Goal: Task Accomplishment & Management: Complete application form

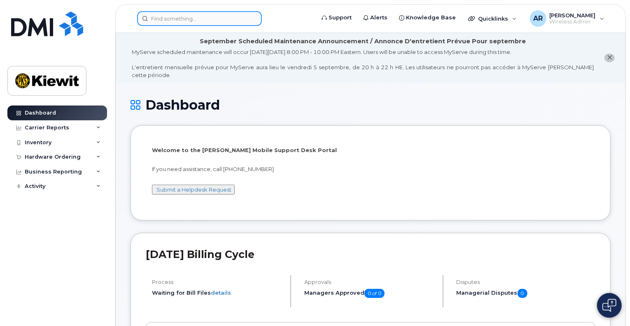
click at [216, 20] on input at bounding box center [199, 18] width 125 height 15
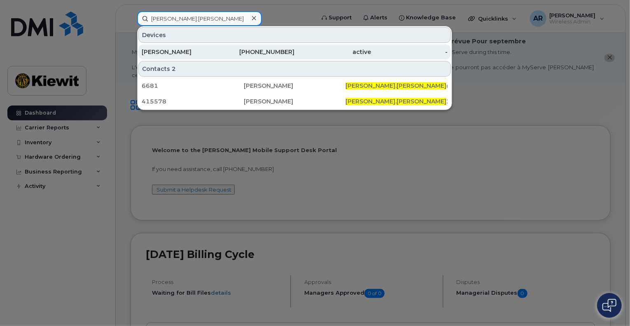
type input "[PERSON_NAME].[PERSON_NAME]"
click at [202, 52] on div "[PERSON_NAME]" at bounding box center [180, 52] width 77 height 8
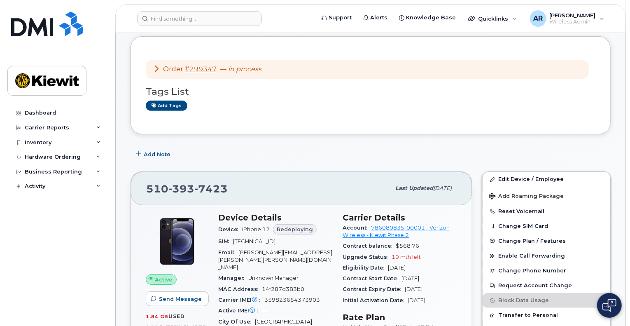
scroll to position [94, 0]
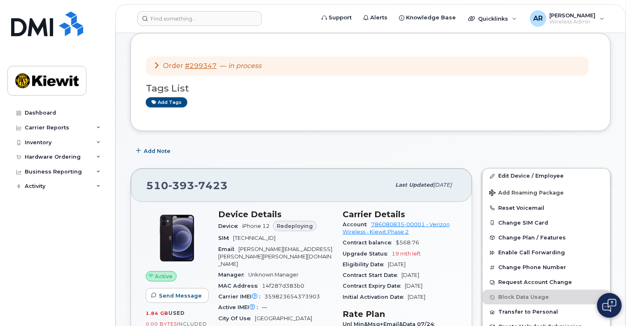
click at [151, 59] on div "Order #299347 — in process" at bounding box center [367, 65] width 443 height 19
click at [156, 62] on icon at bounding box center [156, 65] width 7 height 7
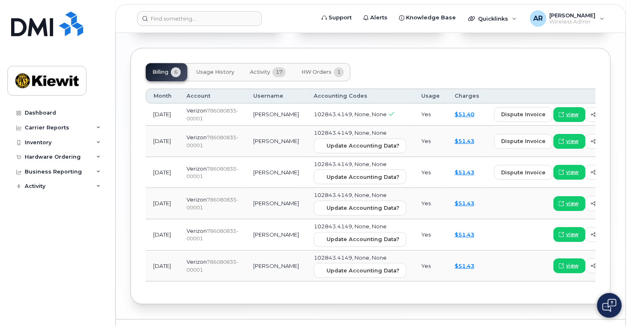
scroll to position [1142, 0]
click at [255, 68] on span "Activity" at bounding box center [260, 71] width 20 height 7
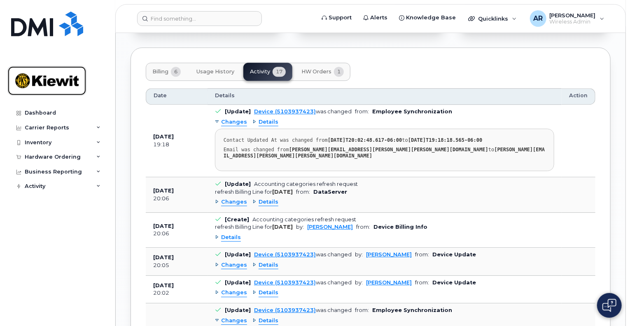
click at [62, 89] on img at bounding box center [46, 81] width 63 height 24
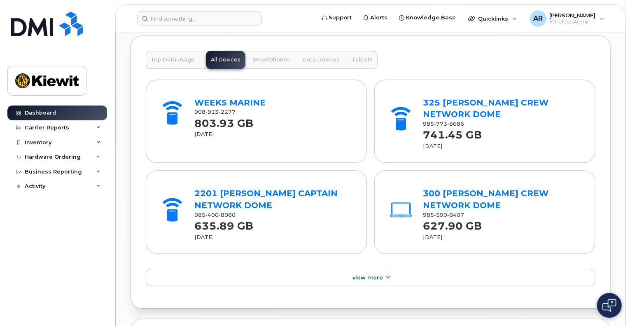
scroll to position [1030, 0]
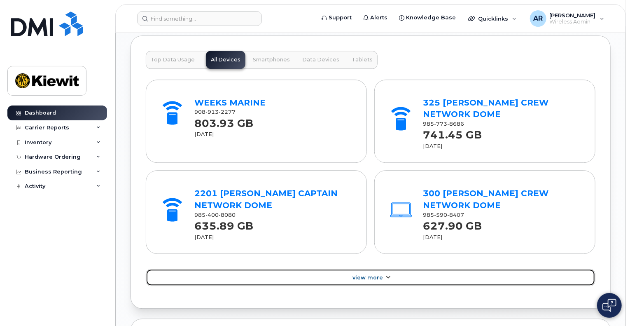
click at [380, 274] on span "View More" at bounding box center [368, 277] width 30 height 6
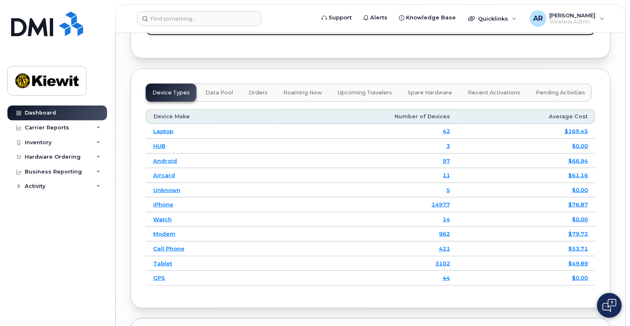
scroll to position [1826, 0]
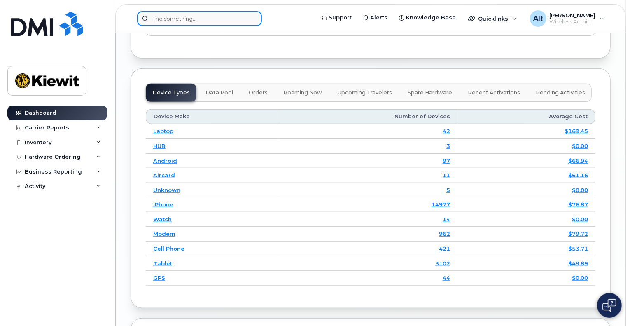
click at [182, 24] on input at bounding box center [199, 18] width 125 height 15
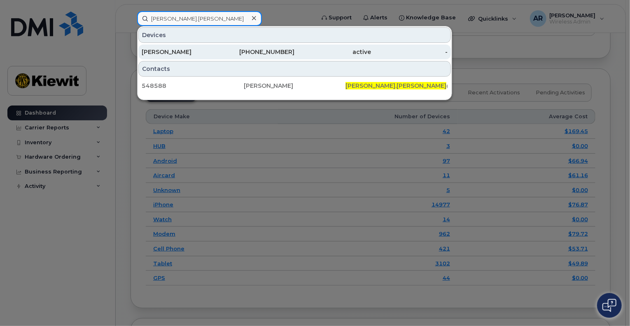
type input "amanda.reidler"
click at [209, 45] on div "AMANDA JONES" at bounding box center [180, 52] width 77 height 15
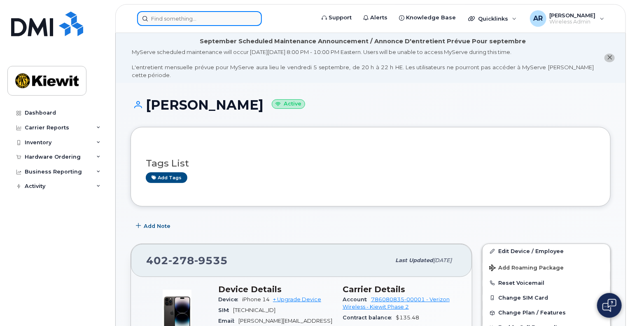
click at [171, 12] on input at bounding box center [199, 18] width 125 height 15
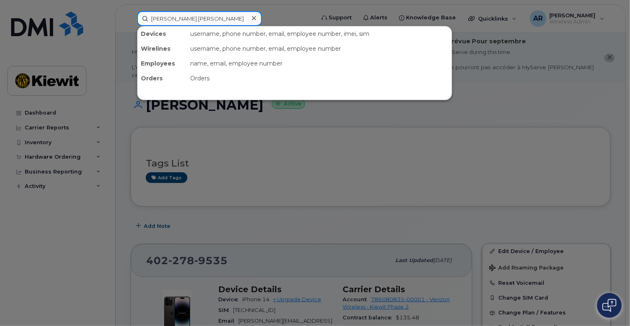
type input "[PERSON_NAME].[PERSON_NAME]"
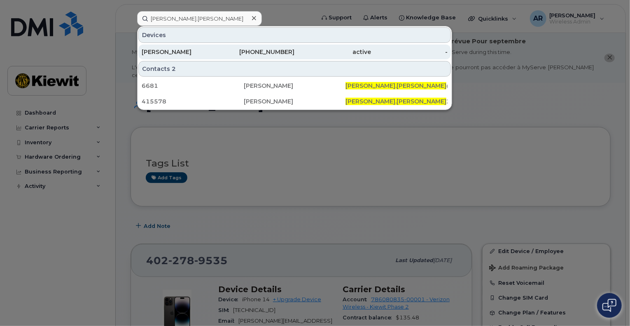
click at [198, 54] on div "[PERSON_NAME]" at bounding box center [180, 52] width 77 height 8
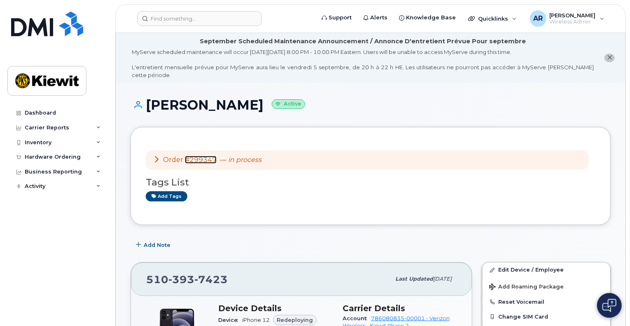
click at [194, 156] on link "#299347" at bounding box center [201, 160] width 32 height 8
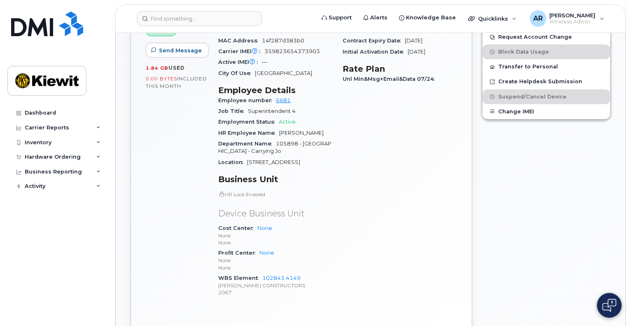
scroll to position [366, 0]
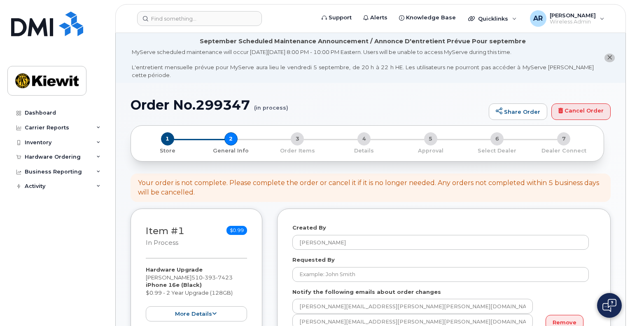
select select
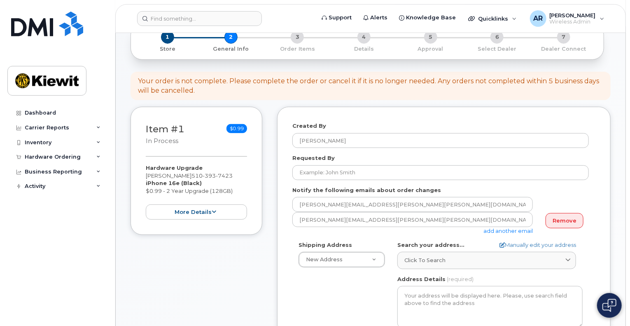
scroll to position [102, 0]
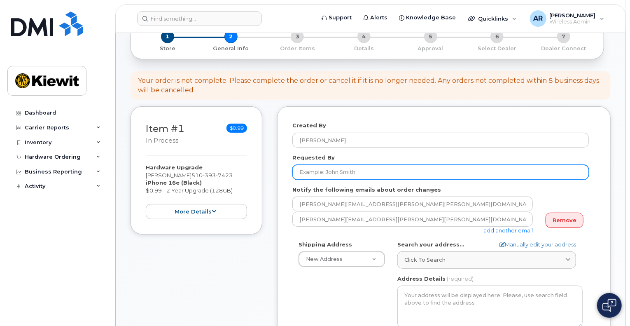
click at [328, 169] on input "Requested By" at bounding box center [441, 172] width 297 height 15
type input "[PERSON_NAME]"
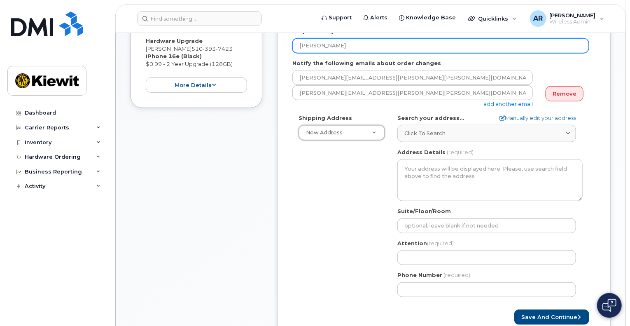
scroll to position [246, 0]
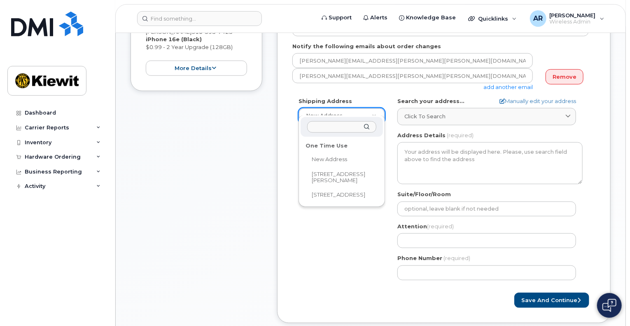
click at [338, 123] on input "text" at bounding box center [341, 127] width 69 height 12
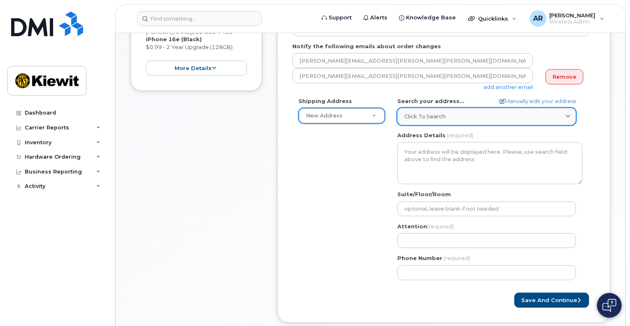
click at [436, 112] on span "Click to search" at bounding box center [425, 116] width 41 height 8
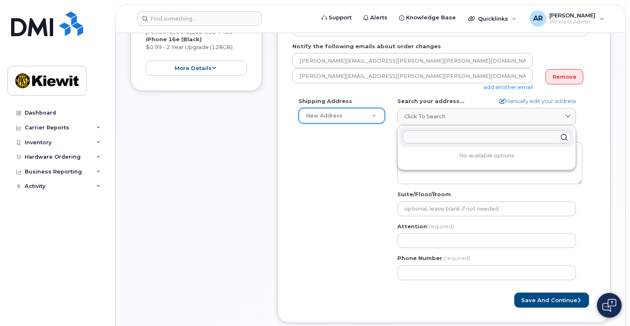
click at [445, 131] on input "text" at bounding box center [487, 137] width 168 height 13
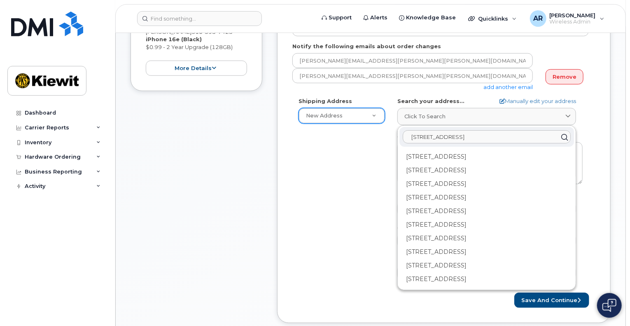
scroll to position [0, 0]
type input "8600 Main St Ellicot City, MD 21043"
click at [515, 293] on button "Save and Continue" at bounding box center [552, 300] width 75 height 15
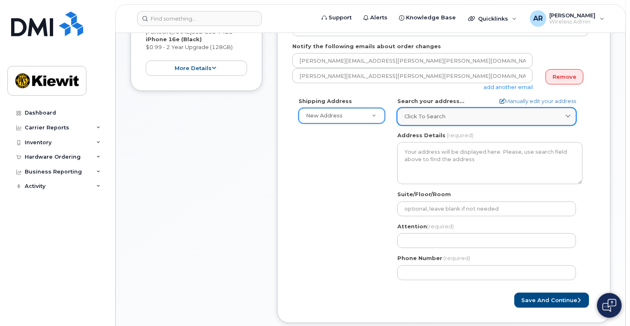
click at [481, 112] on div "Click to search" at bounding box center [487, 116] width 165 height 8
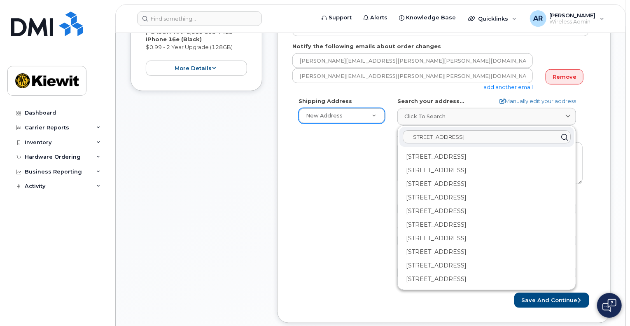
click at [515, 293] on button "Save and Continue" at bounding box center [552, 300] width 75 height 15
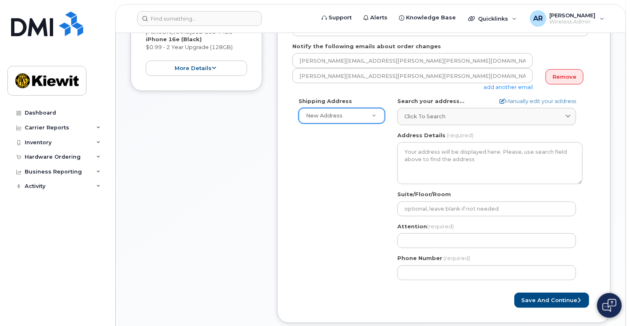
click at [541, 98] on div "Search your address... Manually edit your address Click to search 8600 Main St …" at bounding box center [490, 111] width 185 height 28
click at [546, 97] on link "Manually edit your address" at bounding box center [538, 101] width 77 height 8
select select
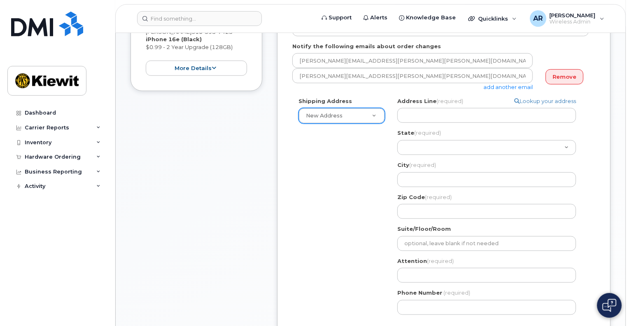
click at [501, 116] on div "Address Line (required) Lookup your address State (required) Alabama Alaska Ame…" at bounding box center [490, 158] width 185 height 122
click at [496, 110] on input "Address Line (required)" at bounding box center [487, 115] width 179 height 15
select select
type input "8"
select select
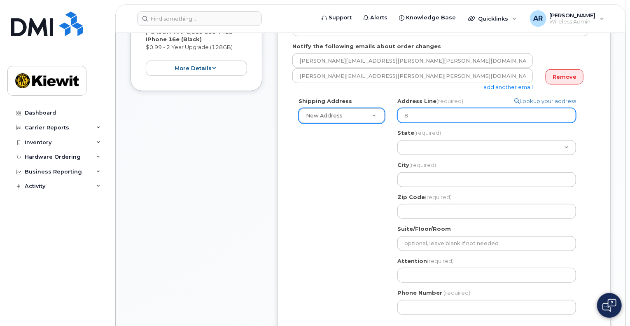
type input "86"
select select
type input "860"
select select
type input "8600"
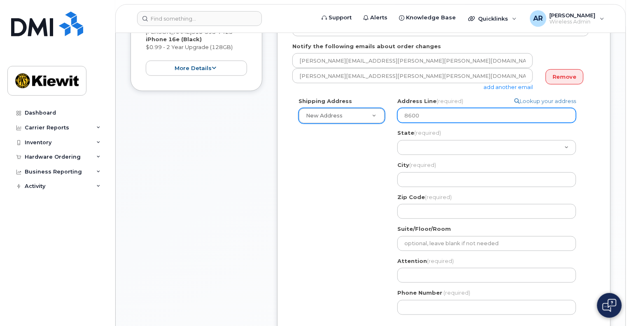
select select
type input "8600 M"
select select
type input "8600 Ma"
select select
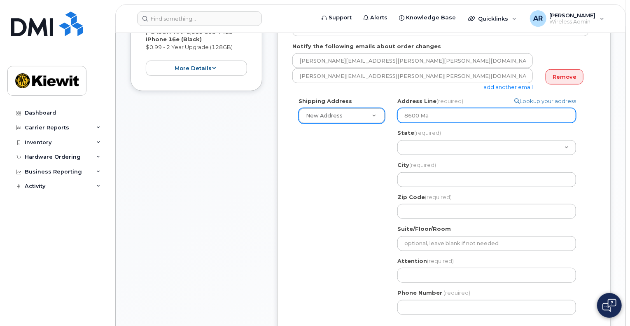
type input "8600 Mai"
select select
type input "8600 Main"
select select
type input "8600 Mai"
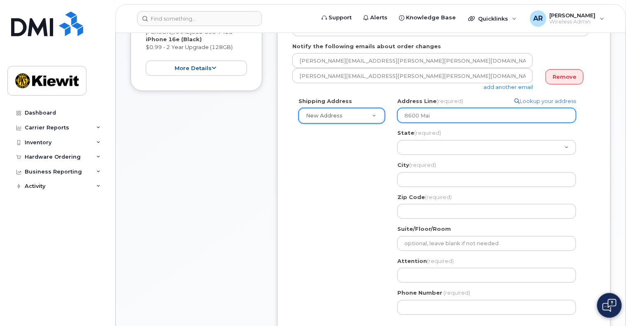
select select
type input "8600 Ma"
select select
type input "8600 M"
select select
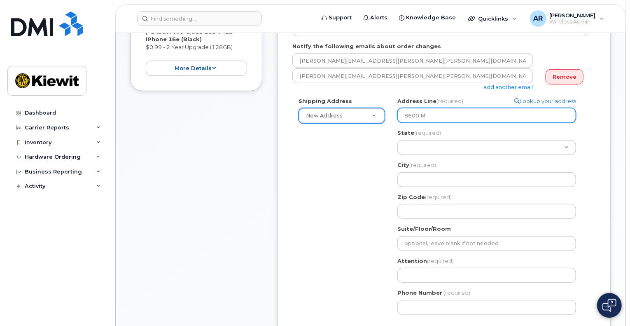
type input "8600"
select select
type input "8600 M"
select select
type input "8600 Mai"
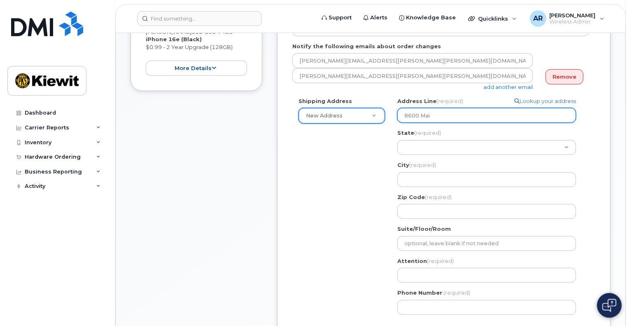
select select
type input "8600 Main"
select select
type input "8600 Main S"
select select
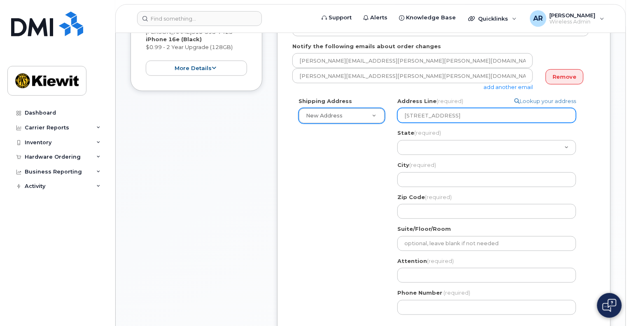
type input "8600 Main St"
select select "ME"
select select
select select "MD"
select select
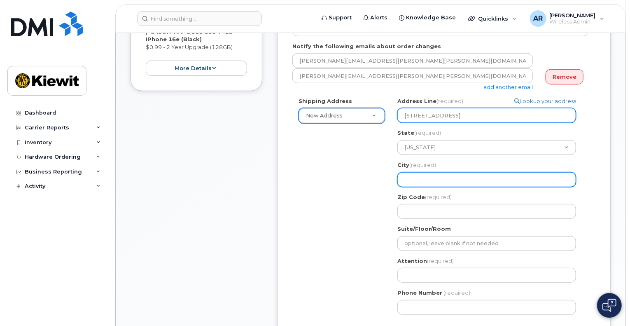
type input "E"
select select
type input "El"
select select
type input "Ell"
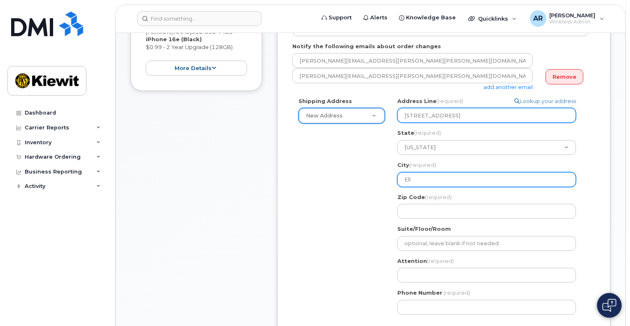
select select
type input "Elli"
select select
type input "Ellic"
select select
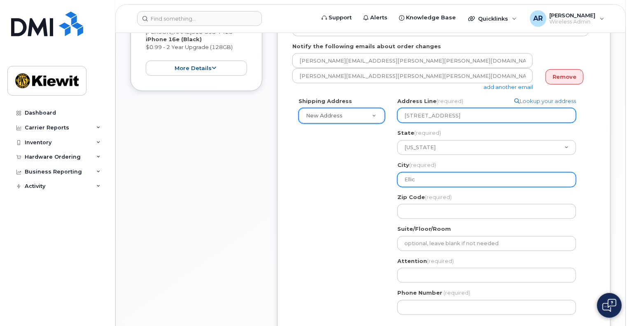
type input "Ellico"
select select
type input "Ellicot"
select select
type input "Ellicot C"
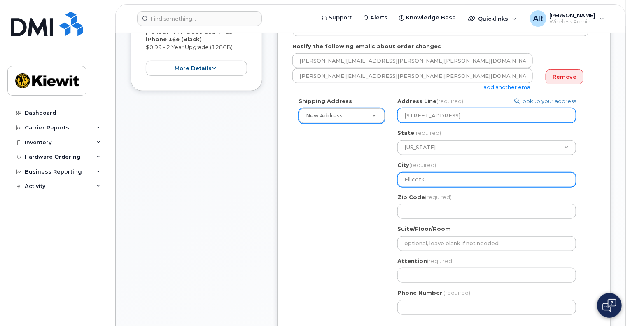
select select
type input "Ellicot Ci"
select select
type input "Ellicot City"
select select
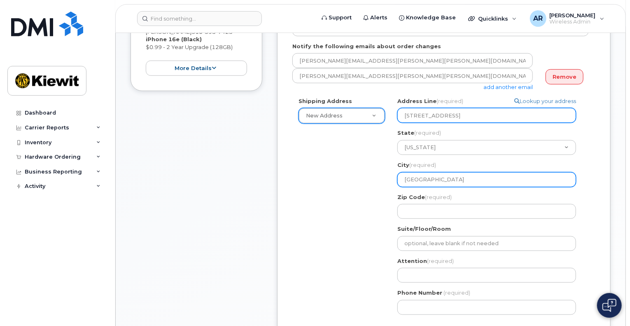
type input "Ellicot City"
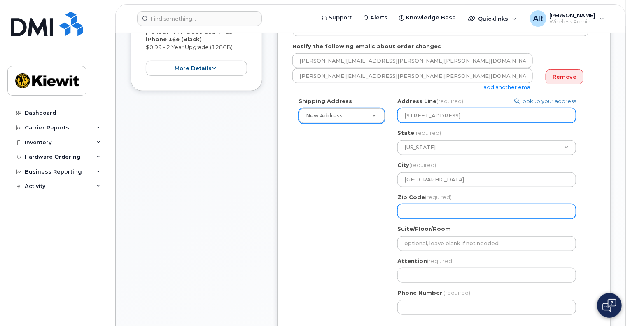
select select
type input "2"
select select
type input "21"
select select
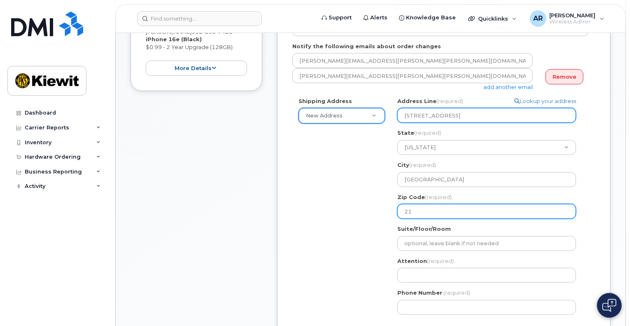
type input "210"
select select
type input "2104"
select select
type input "21043"
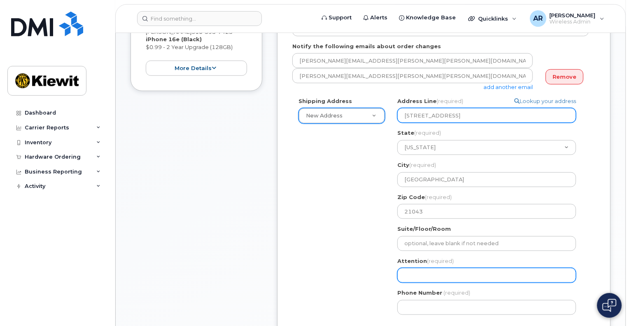
select select
type input "P"
select select
type input "Pa"
select select
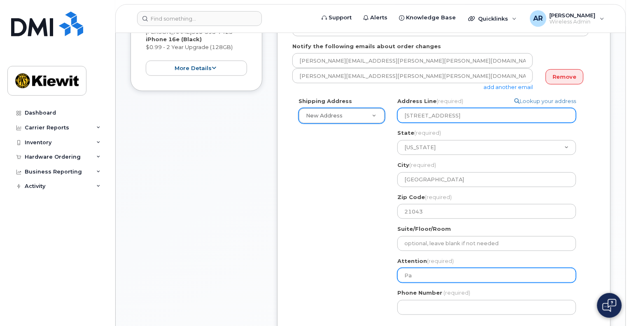
type input "Pat"
select select
type input "Patr"
select select
type input "Patri"
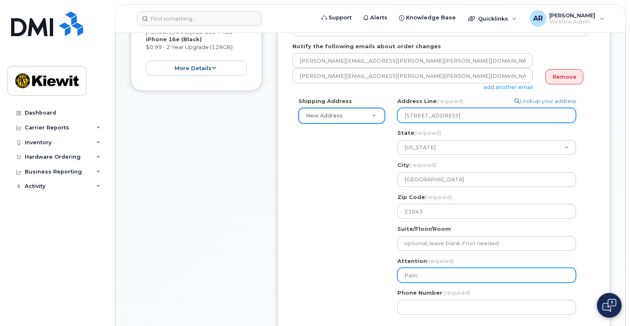
select select
type input "Patrick"
select select
type input "Patrick"
select select
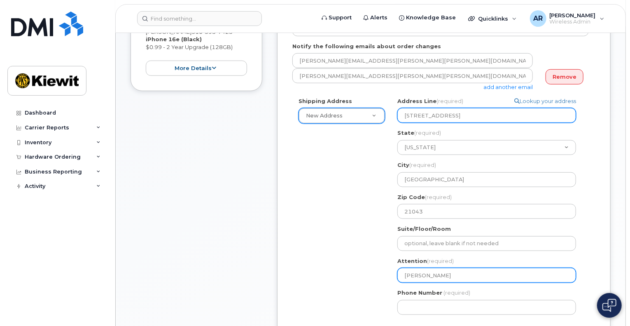
type input "Patrick M"
select select
type input "Patrick Mc"
select select
type input "Patrick McB"
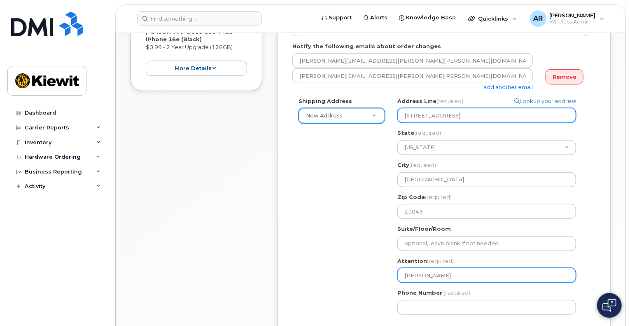
select select
type input "Patrick McBr"
select select
type input "Patrick McBri"
select select
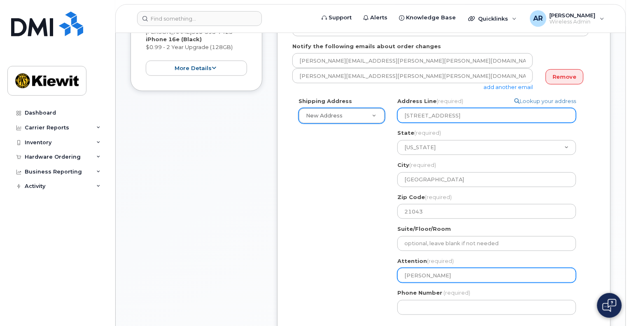
type input "Patrick McBrid"
select select
type input "[PERSON_NAME]"
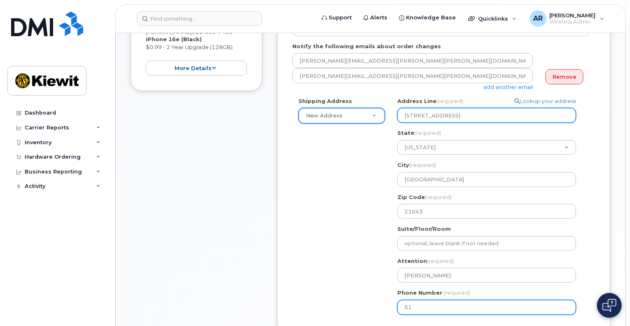
type input "510"
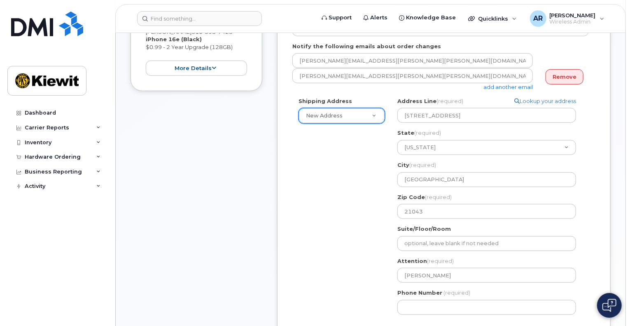
drag, startPoint x: 496, startPoint y: 110, endPoint x: 591, endPoint y: 161, distance: 107.5
click at [591, 161] on div "Shipping Address New Address New Address 1550 Mike Fahey St 12312 Port Grace Bl…" at bounding box center [444, 209] width 303 height 224
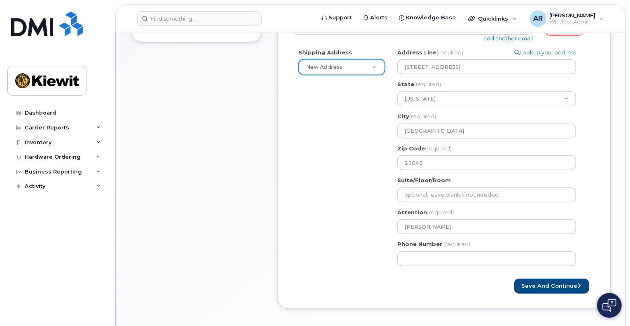
scroll to position [295, 0]
click at [553, 278] on button "Save and Continue" at bounding box center [552, 285] width 75 height 15
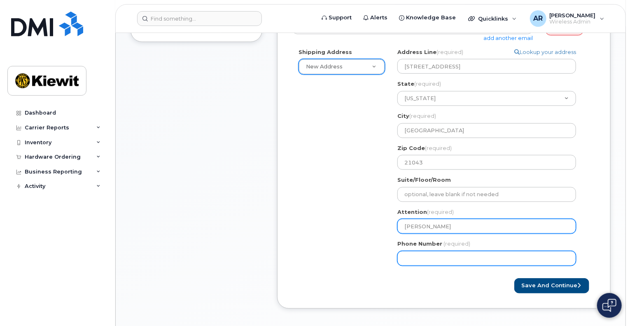
click at [515, 278] on button "Save and Continue" at bounding box center [552, 285] width 75 height 15
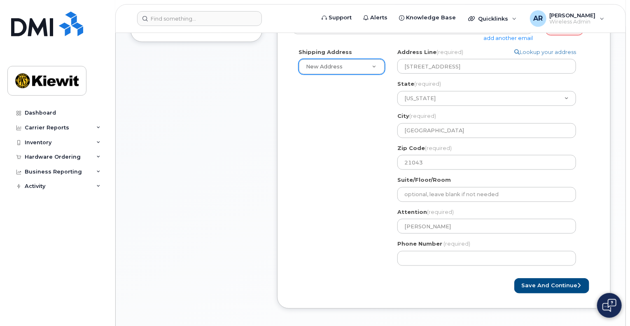
click at [488, 262] on div "MD Ellicot City Search your address... Manually edit your address Click to sear…" at bounding box center [490, 160] width 198 height 224
click at [537, 278] on button "Save and Continue" at bounding box center [552, 285] width 75 height 15
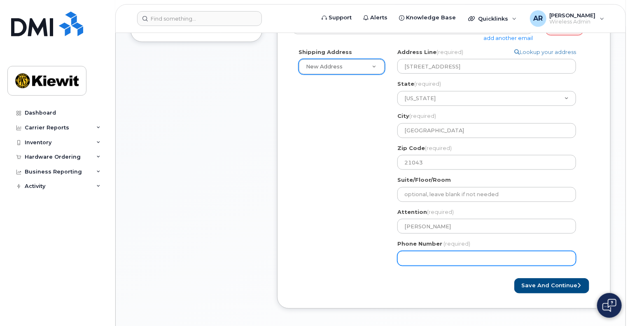
click at [500, 251] on input "Phone Number" at bounding box center [487, 258] width 179 height 15
type input "510393742"
select select
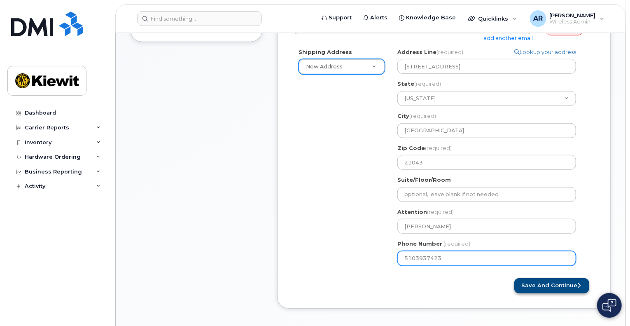
type input "5103937423"
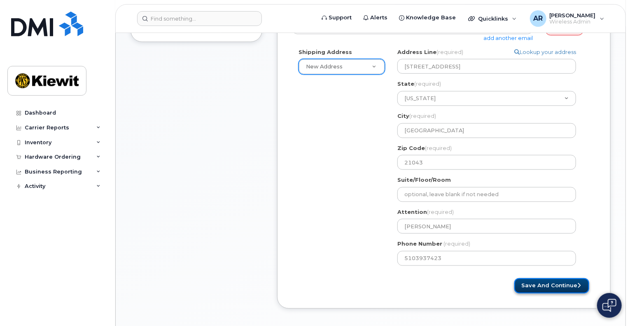
click at [530, 278] on button "Save and Continue" at bounding box center [552, 285] width 75 height 15
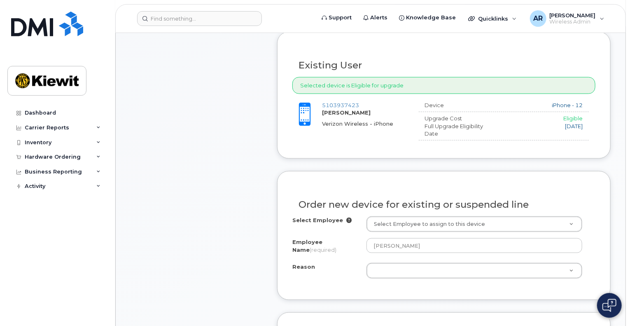
scroll to position [341, 0]
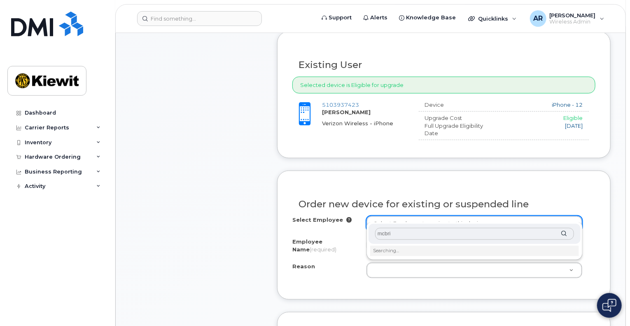
type input "mcbrid"
type input "patrick.mcbride"
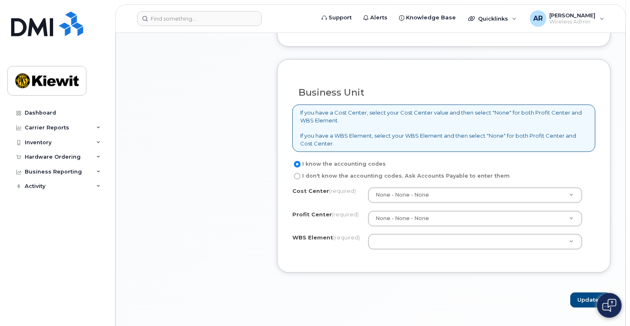
scroll to position [703, 0]
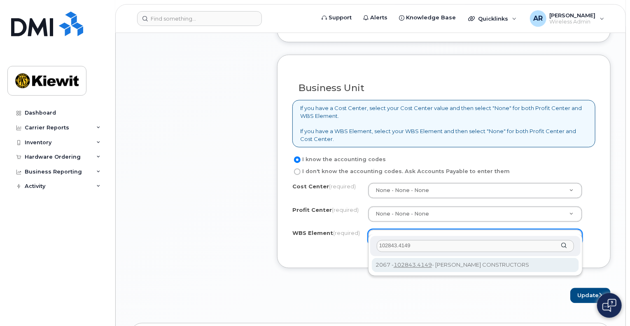
type input "102843.4149"
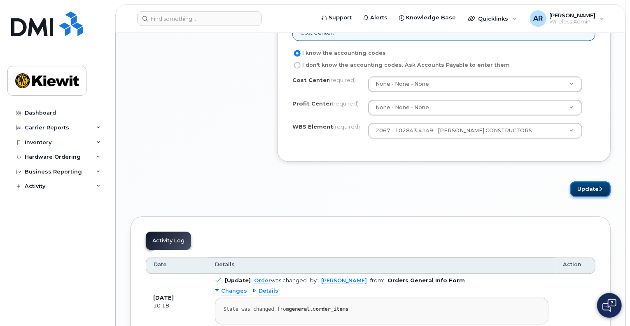
click at [591, 181] on button "Update" at bounding box center [591, 188] width 40 height 15
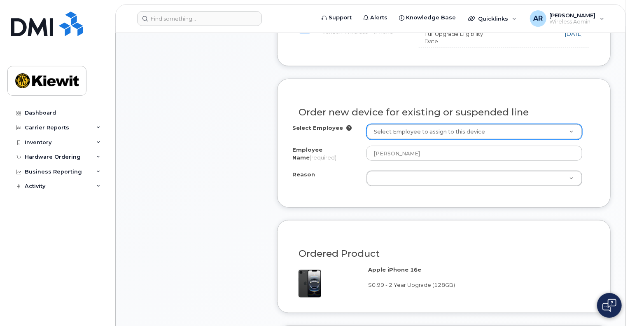
scroll to position [433, 0]
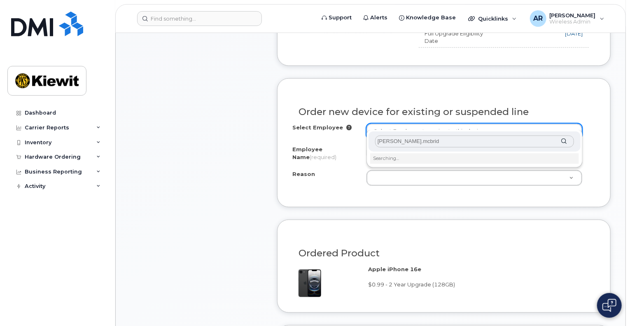
type input "patrick.mcbride"
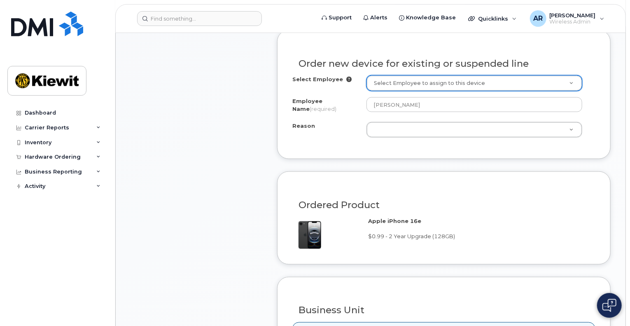
scroll to position [482, 0]
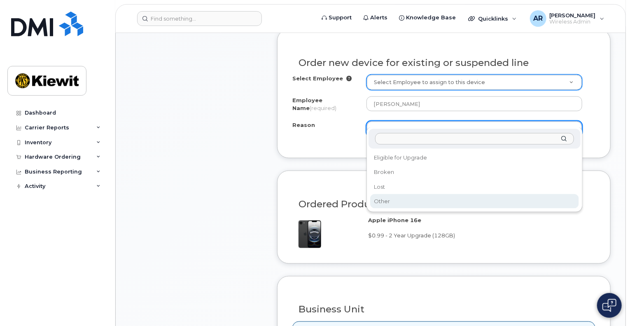
select select "other"
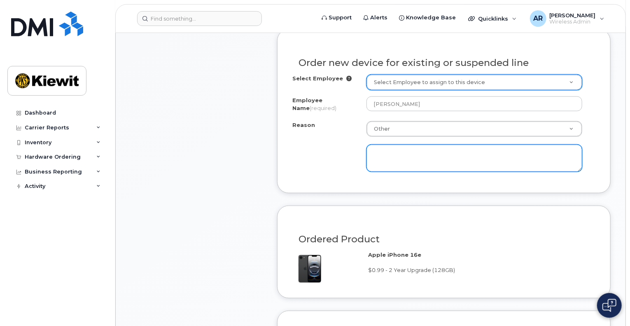
click at [397, 152] on textarea at bounding box center [475, 158] width 216 height 27
type textarea "Battery below 80% - not keeping a charge. Also well over the due date for an up…"
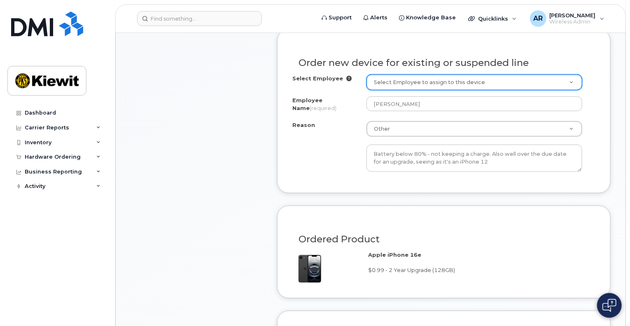
click at [346, 160] on div "Reason Other Reason Eligible for Upgrade Broken Lost Other Battery below 80% - …" at bounding box center [444, 146] width 303 height 50
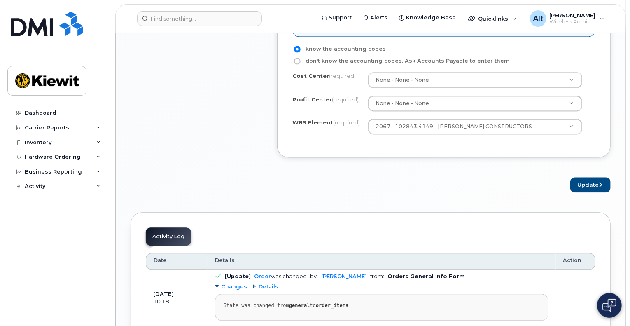
scroll to position [849, 0]
click at [581, 177] on button "Update" at bounding box center [591, 184] width 40 height 15
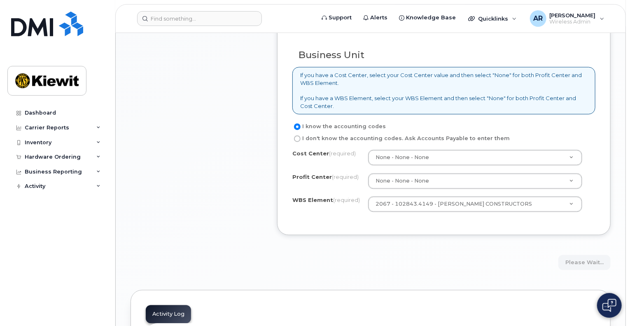
scroll to position [771, 0]
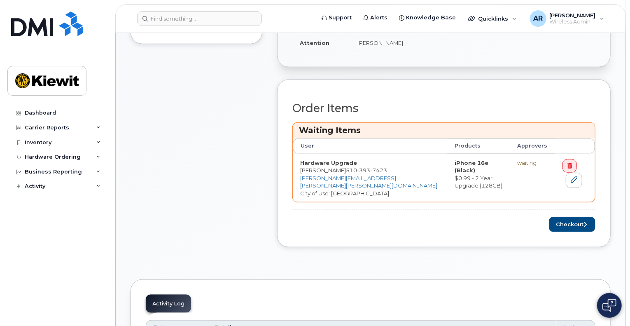
scroll to position [328, 0]
click at [568, 217] on button "Checkout" at bounding box center [572, 224] width 47 height 15
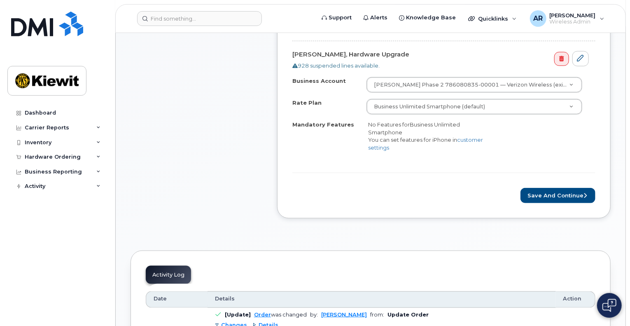
scroll to position [347, 0]
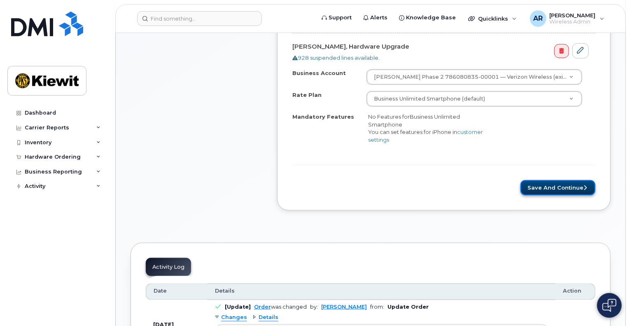
click at [566, 184] on button "Save and Continue" at bounding box center [558, 187] width 75 height 15
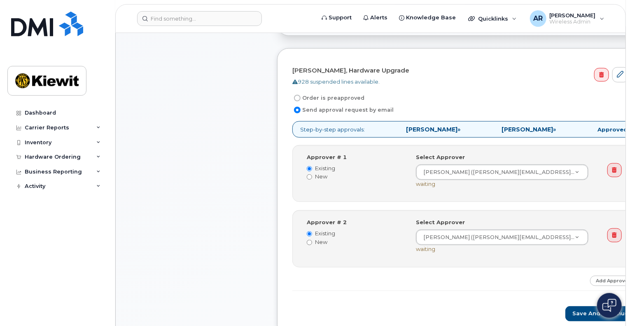
scroll to position [297, 0]
